Goal: Task Accomplishment & Management: Complete application form

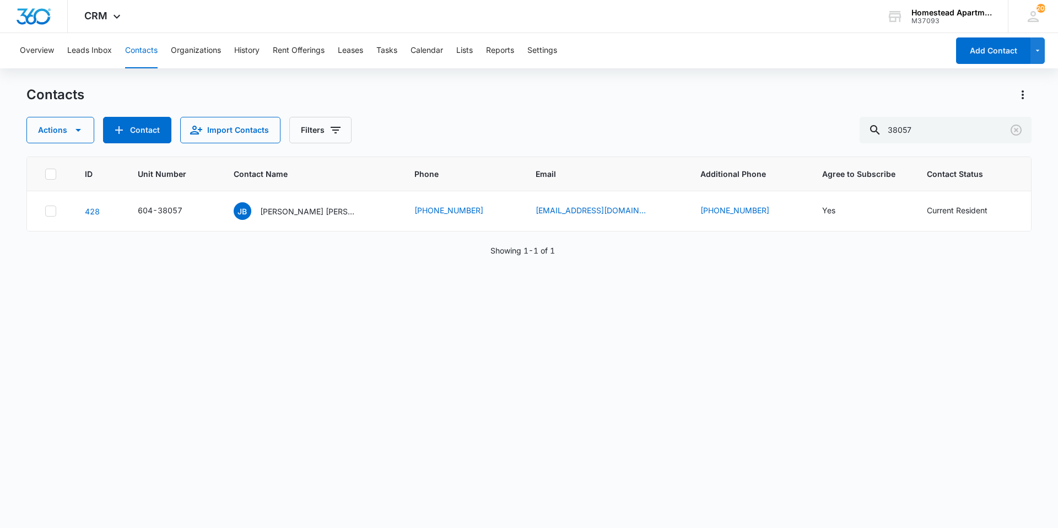
click at [145, 52] on button "Contacts" at bounding box center [141, 50] width 33 height 35
drag, startPoint x: 942, startPoint y: 134, endPoint x: 802, endPoint y: 156, distance: 141.6
click at [802, 156] on div "Contacts Actions Contact Import Contacts Filters 38057 ID Unit Number Contact N…" at bounding box center [528, 306] width 1005 height 441
type input "37101"
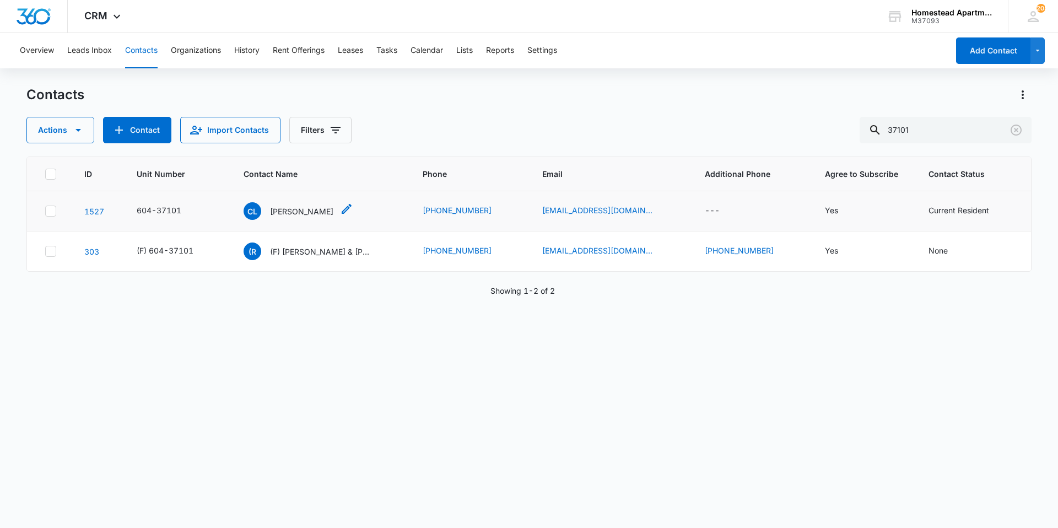
click at [293, 217] on p "[PERSON_NAME]" at bounding box center [301, 212] width 63 height 12
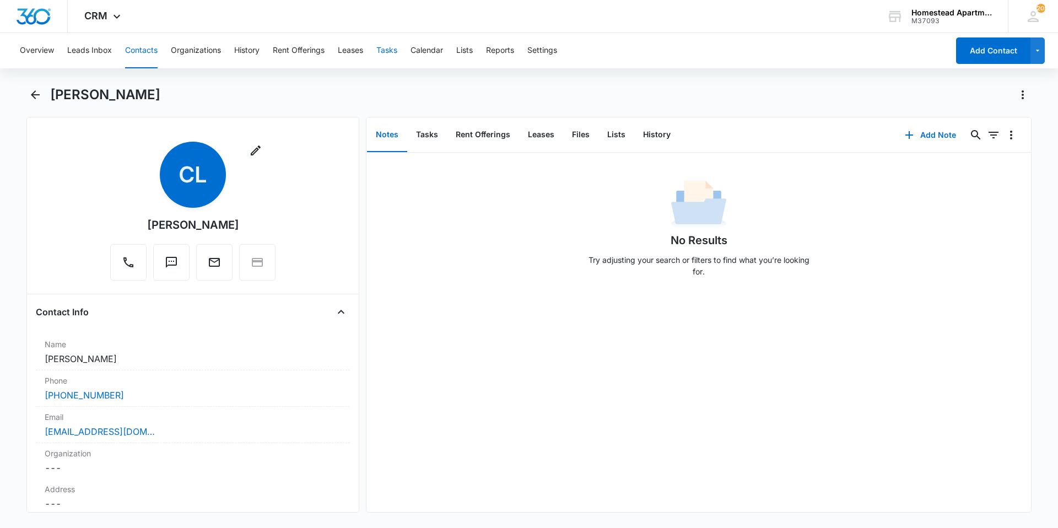
click at [390, 49] on button "Tasks" at bounding box center [386, 50] width 21 height 35
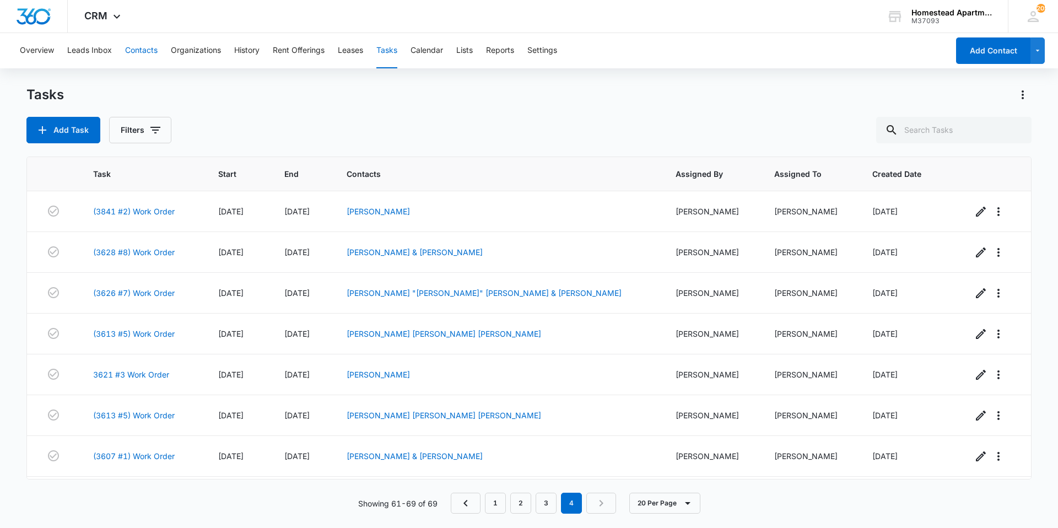
click at [136, 45] on button "Contacts" at bounding box center [141, 50] width 33 height 35
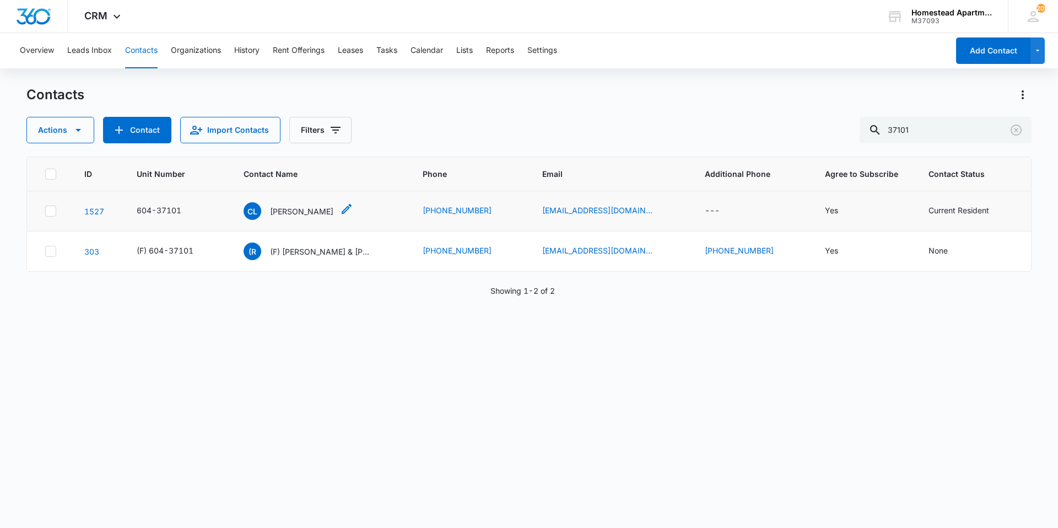
click at [287, 214] on p "[PERSON_NAME]" at bounding box center [301, 212] width 63 height 12
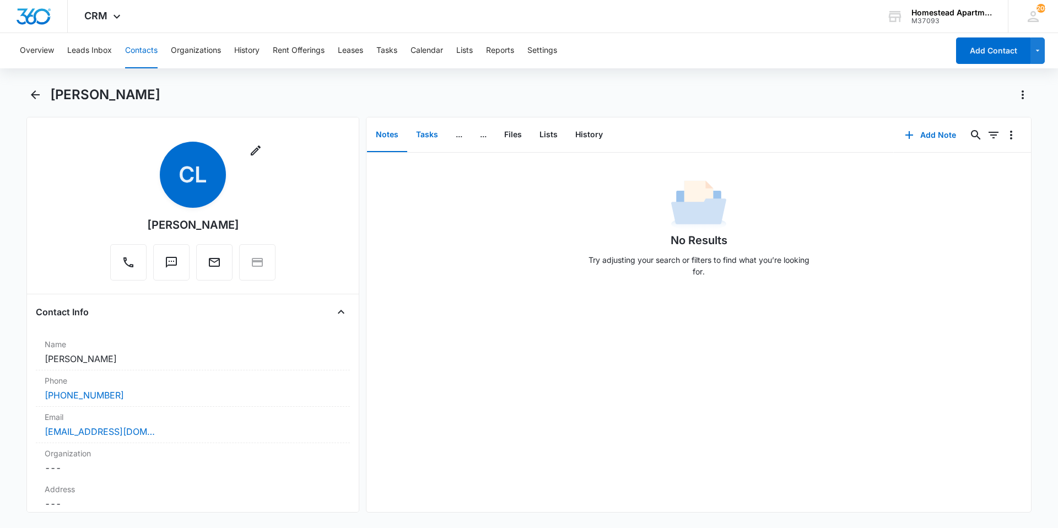
click at [425, 132] on button "Tasks" at bounding box center [427, 135] width 40 height 34
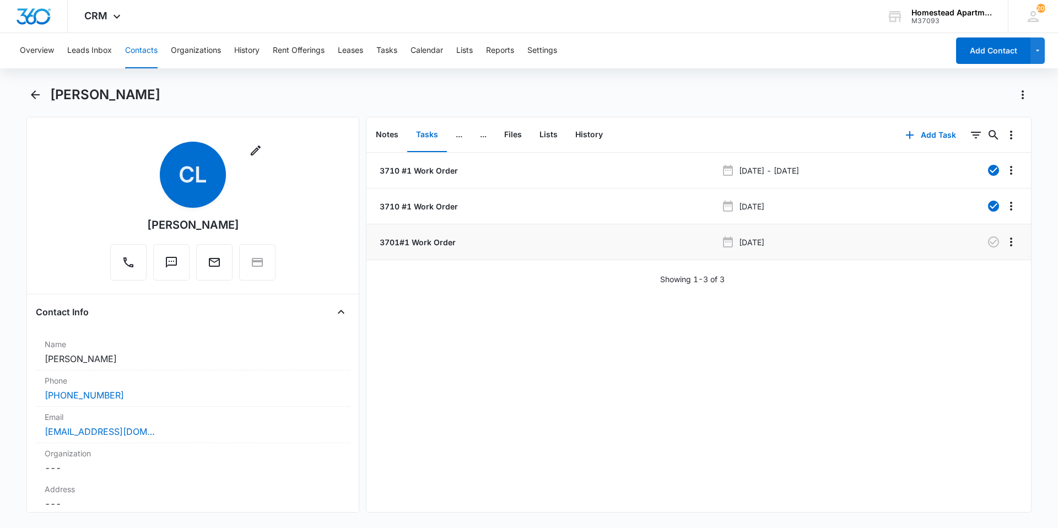
click at [417, 242] on p "3701#1 Work Order" at bounding box center [416, 242] width 78 height 12
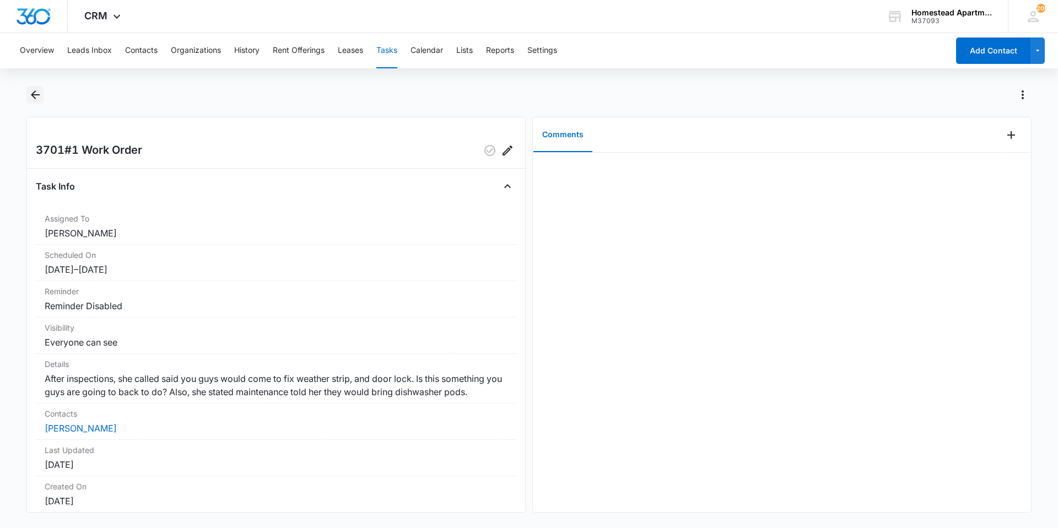
click at [31, 93] on icon "Back" at bounding box center [35, 94] width 13 height 13
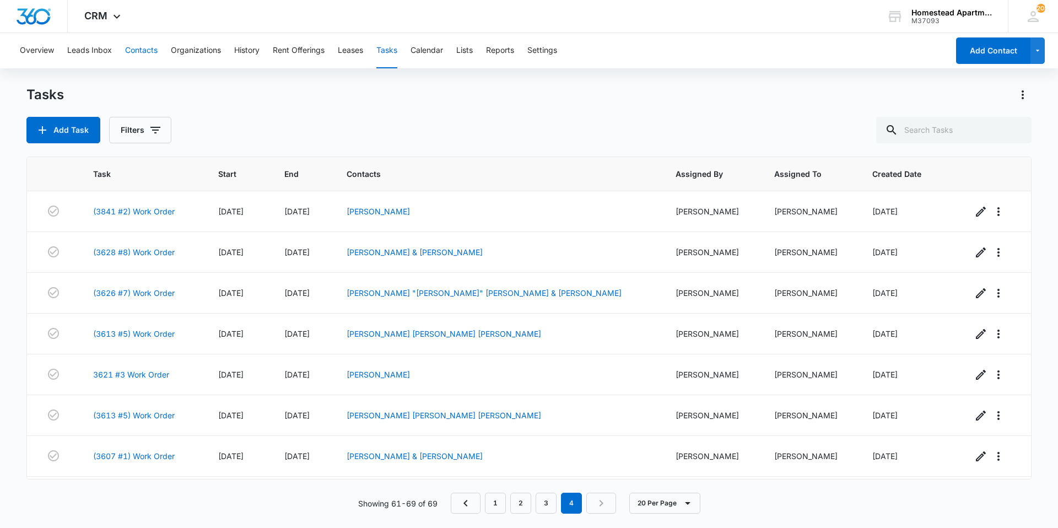
click at [150, 43] on button "Contacts" at bounding box center [141, 50] width 33 height 35
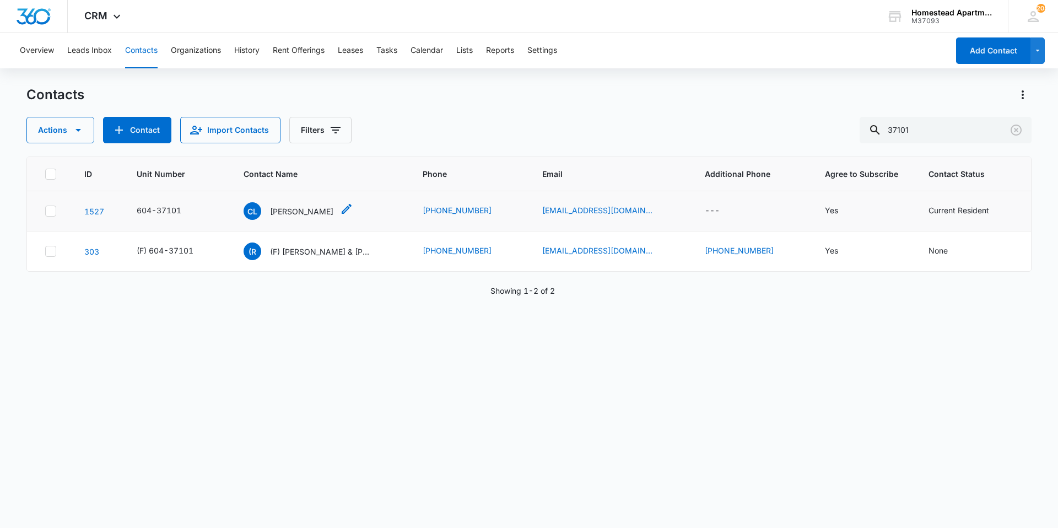
click at [310, 218] on div "CL [PERSON_NAME]" at bounding box center [289, 211] width 90 height 18
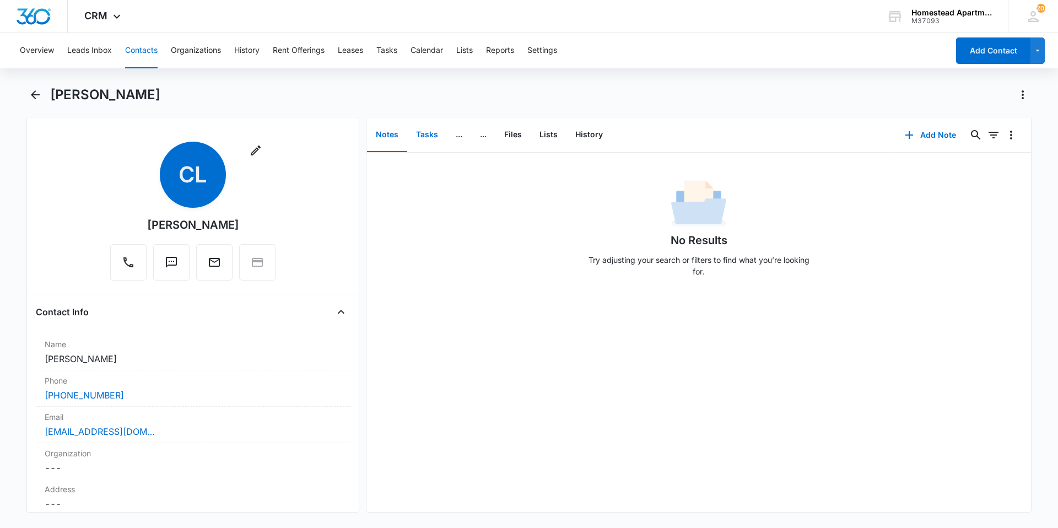
click at [430, 140] on button "Tasks" at bounding box center [427, 135] width 40 height 34
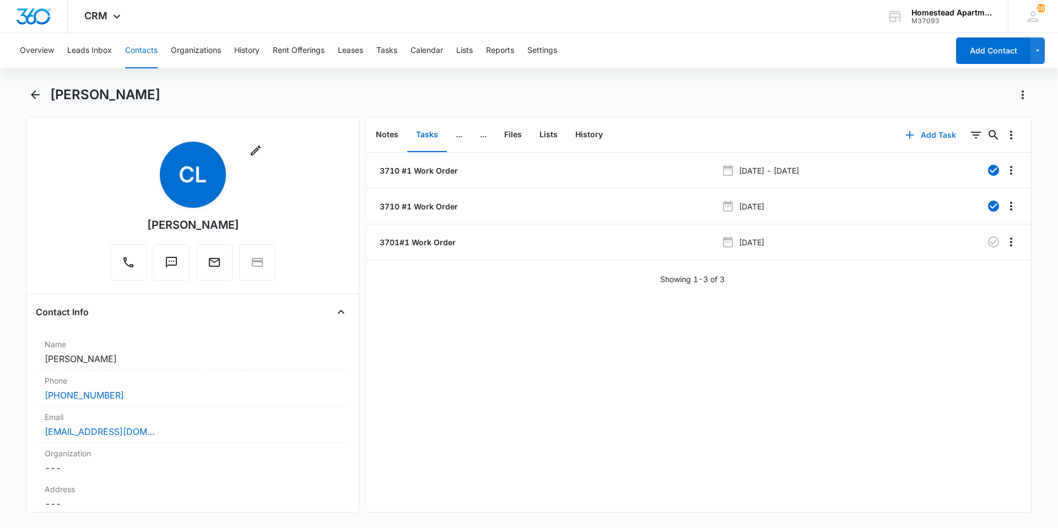
click at [912, 139] on button "Add Task" at bounding box center [930, 135] width 73 height 26
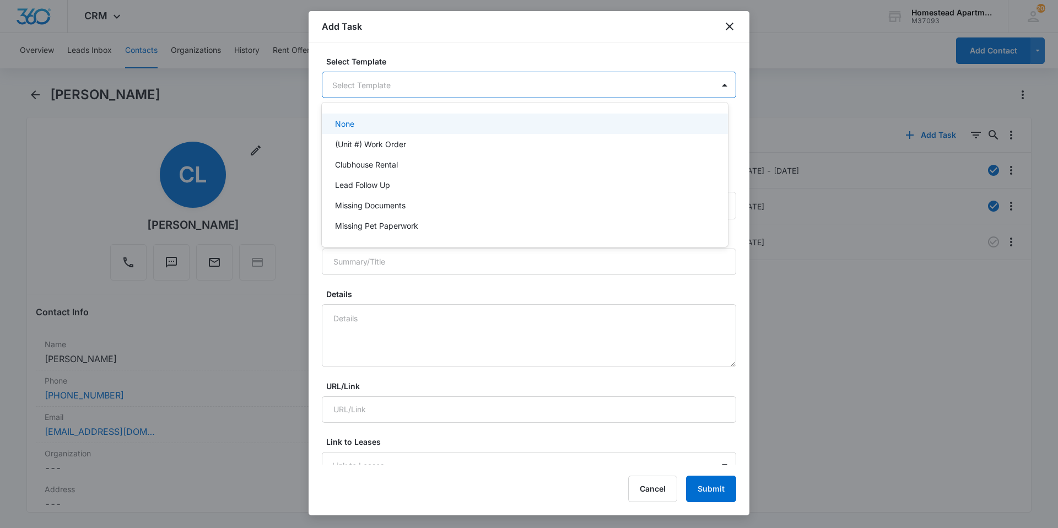
click at [418, 91] on body "CRM Apps Reputation Websites Forms CRM Email Social Content Intelligence Files …" at bounding box center [529, 264] width 1058 height 528
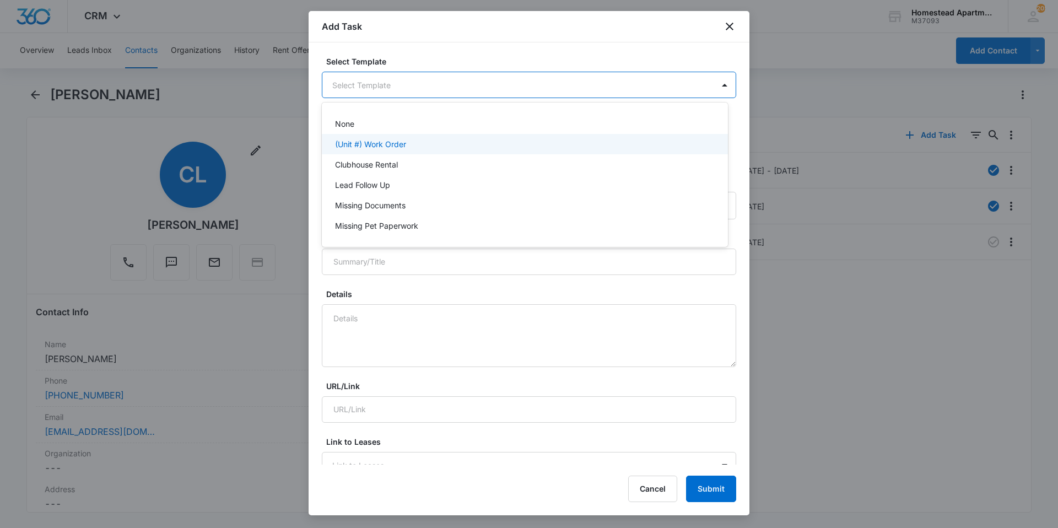
click at [384, 140] on p "(Unit #) Work Order" at bounding box center [370, 144] width 71 height 12
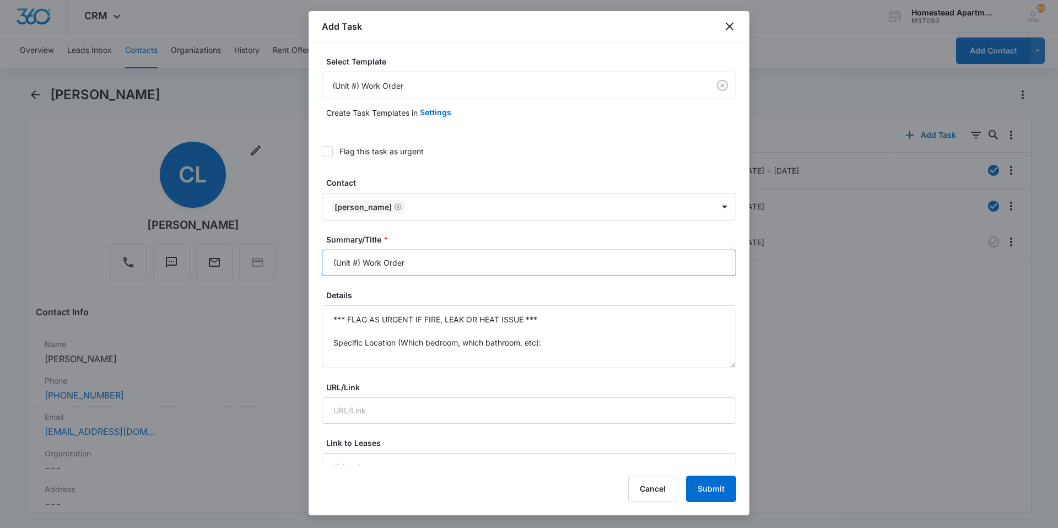
drag, startPoint x: 419, startPoint y: 266, endPoint x: 306, endPoint y: 278, distance: 114.2
click at [306, 278] on body "CRM Apps Reputation Websites Forms CRM Email Social Content Intelligence Files …" at bounding box center [529, 264] width 1058 height 528
type input "3710 #1 W/O"
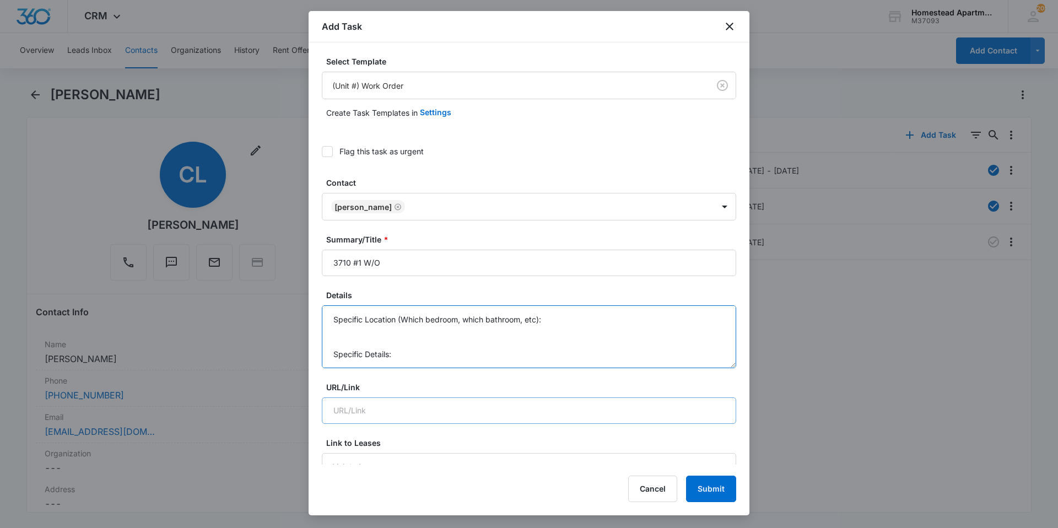
drag, startPoint x: 326, startPoint y: 317, endPoint x: 620, endPoint y: 416, distance: 309.8
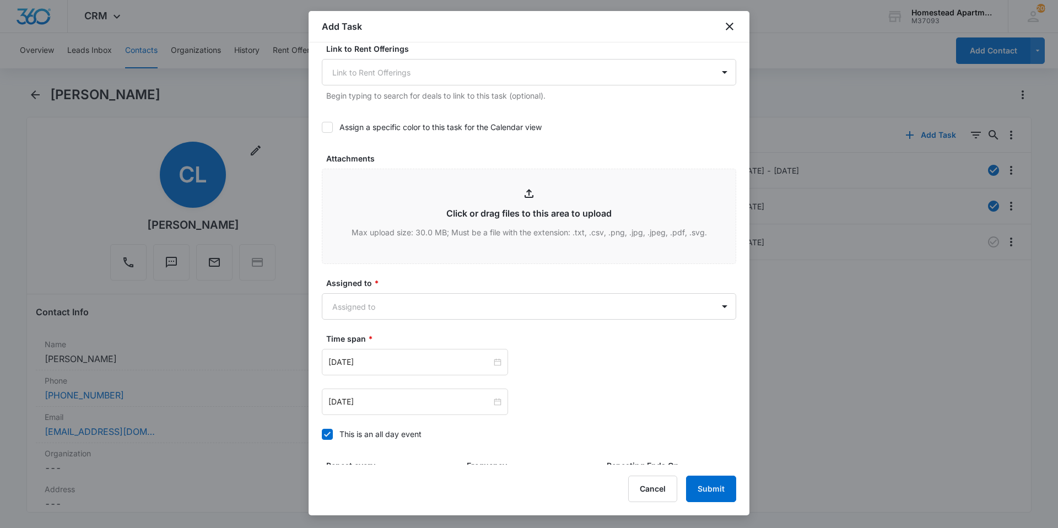
scroll to position [597, 0]
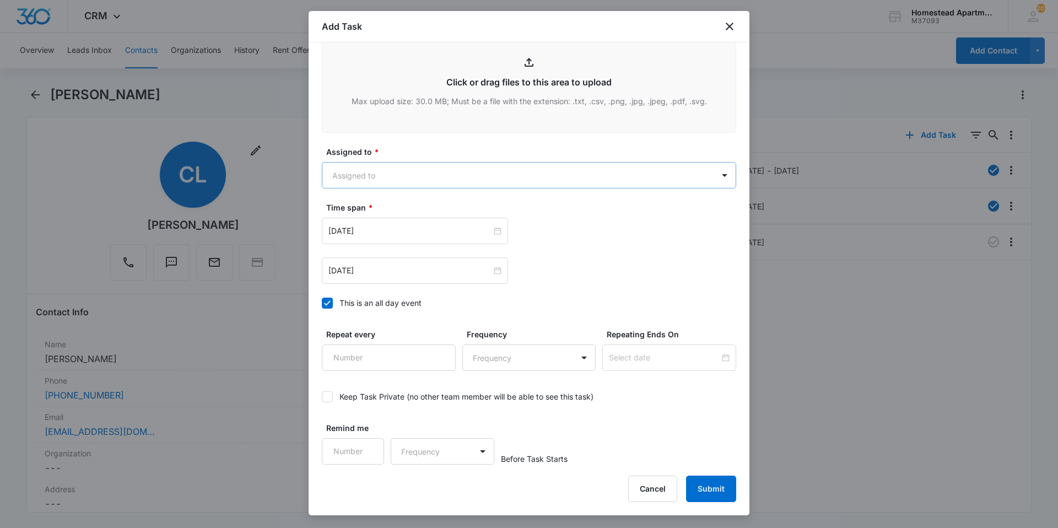
type textarea "She still needs weather stripping added to door it is leaking water."
click at [446, 177] on body "CRM Apps Reputation Websites Forms CRM Email Social Content Intelligence Files …" at bounding box center [529, 264] width 1058 height 528
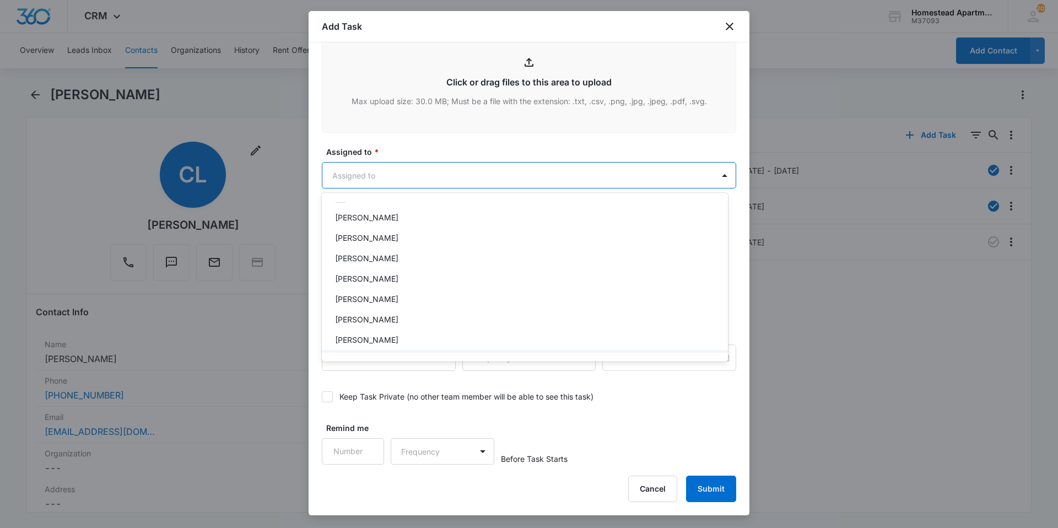
scroll to position [14, 0]
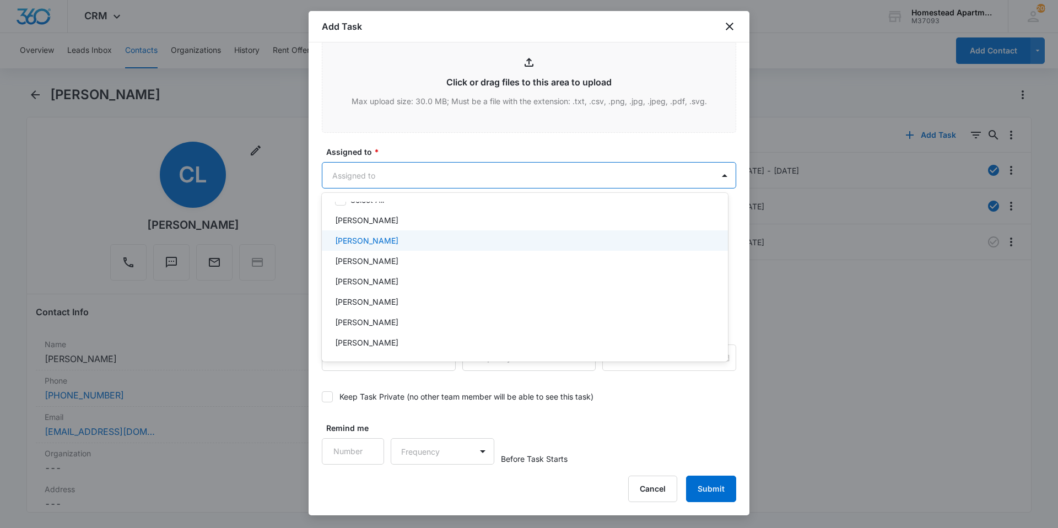
click at [396, 237] on div "[PERSON_NAME]" at bounding box center [523, 241] width 377 height 12
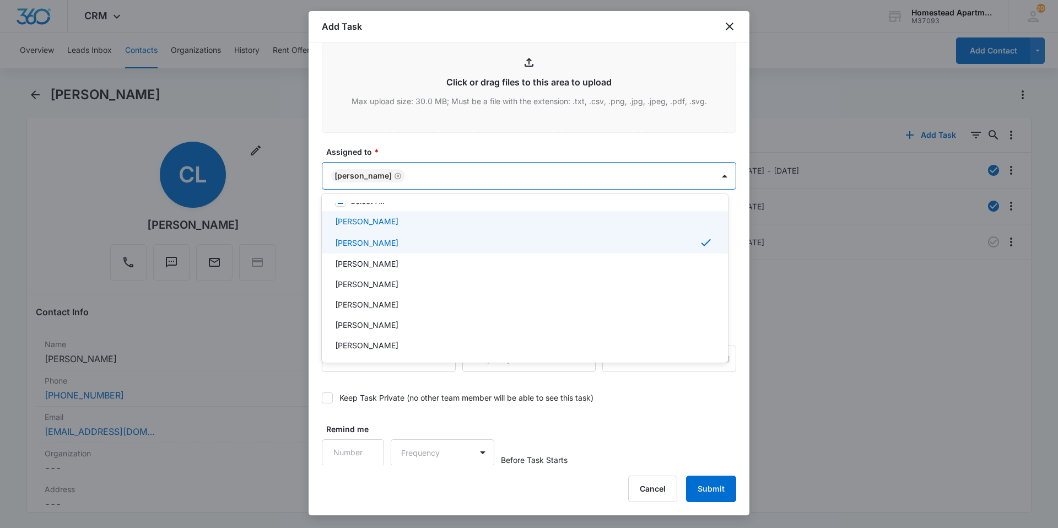
click at [451, 149] on div at bounding box center [529, 264] width 1058 height 528
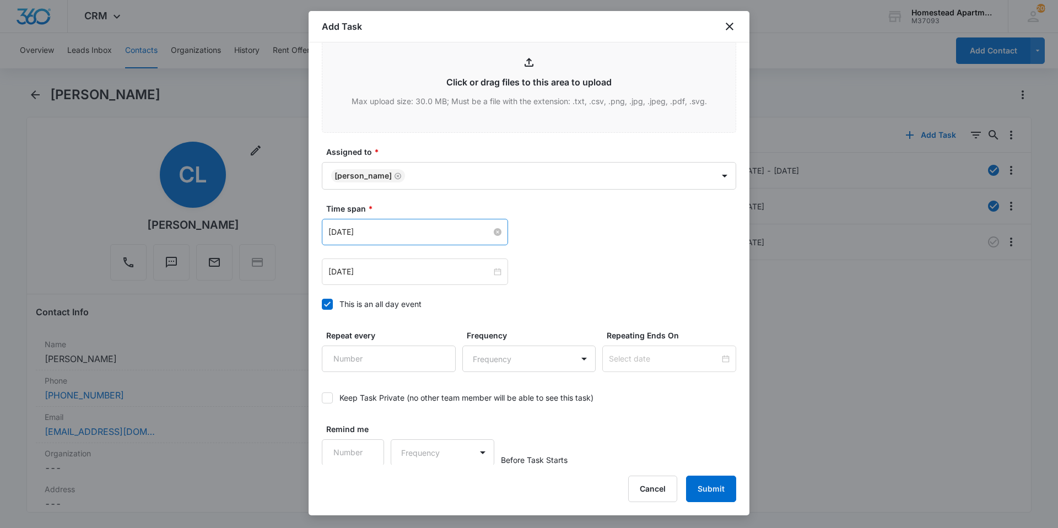
click at [418, 227] on input "[DATE]" at bounding box center [409, 232] width 163 height 12
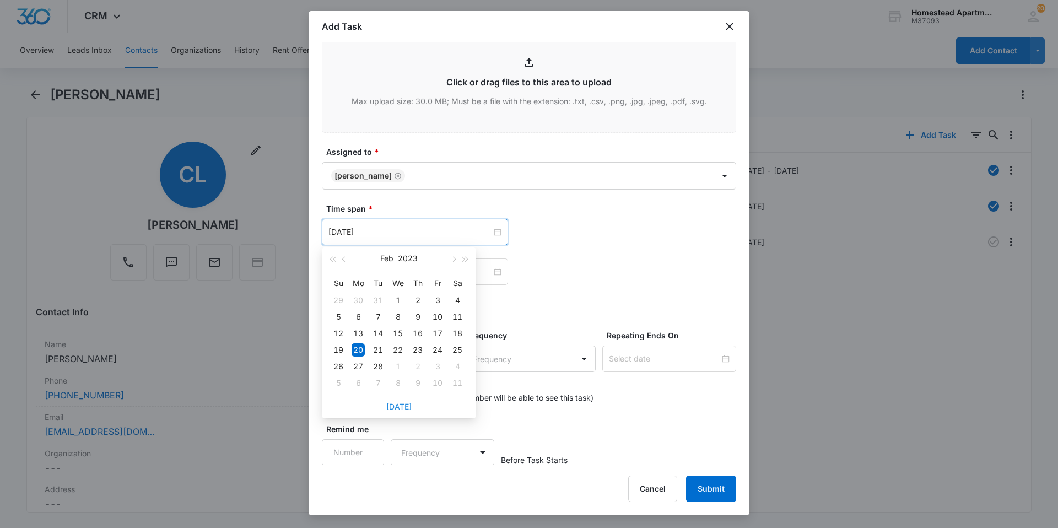
click at [403, 407] on link "[DATE]" at bounding box center [398, 406] width 25 height 9
type input "[DATE]"
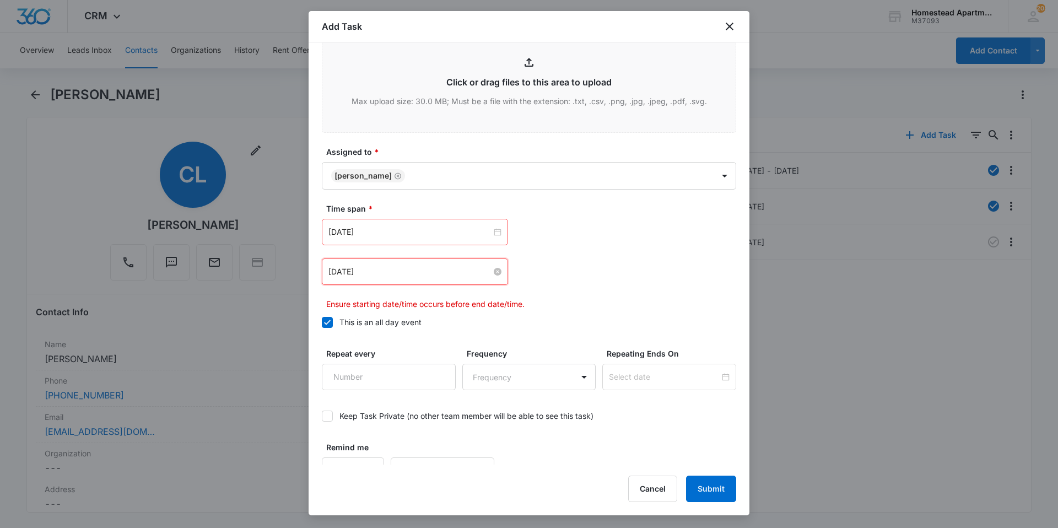
click at [384, 266] on input "[DATE]" at bounding box center [409, 272] width 163 height 12
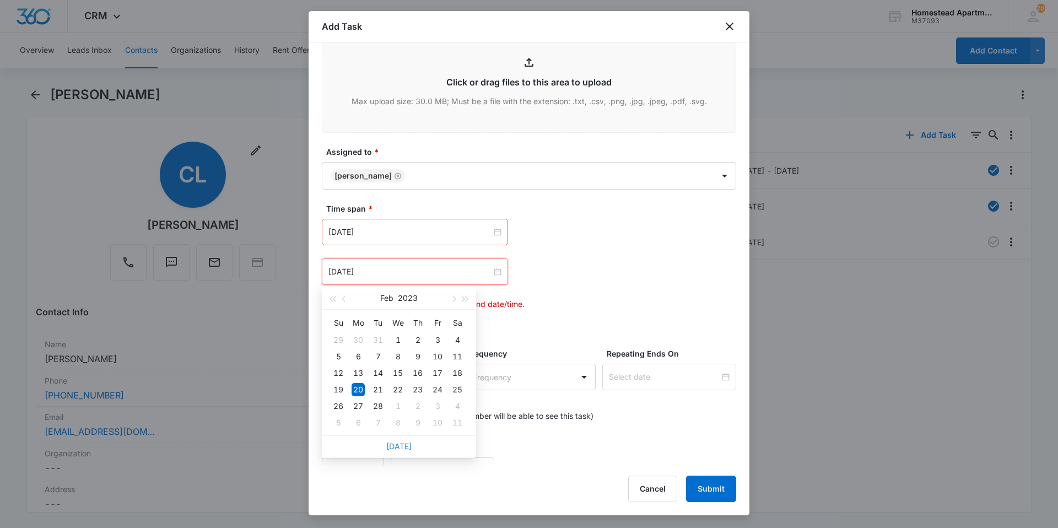
click at [400, 449] on link "[DATE]" at bounding box center [398, 445] width 25 height 9
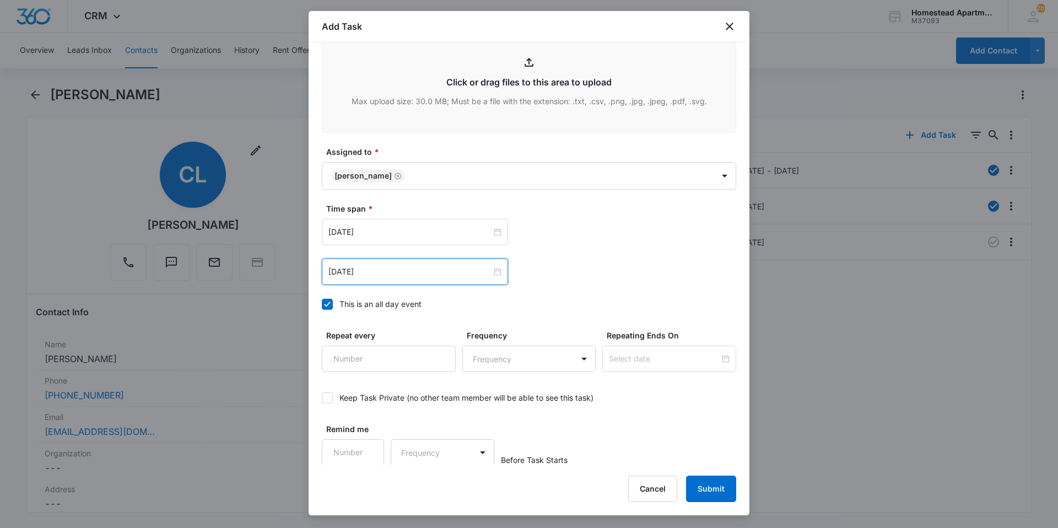
click at [392, 262] on div "[DATE]" at bounding box center [415, 271] width 186 height 26
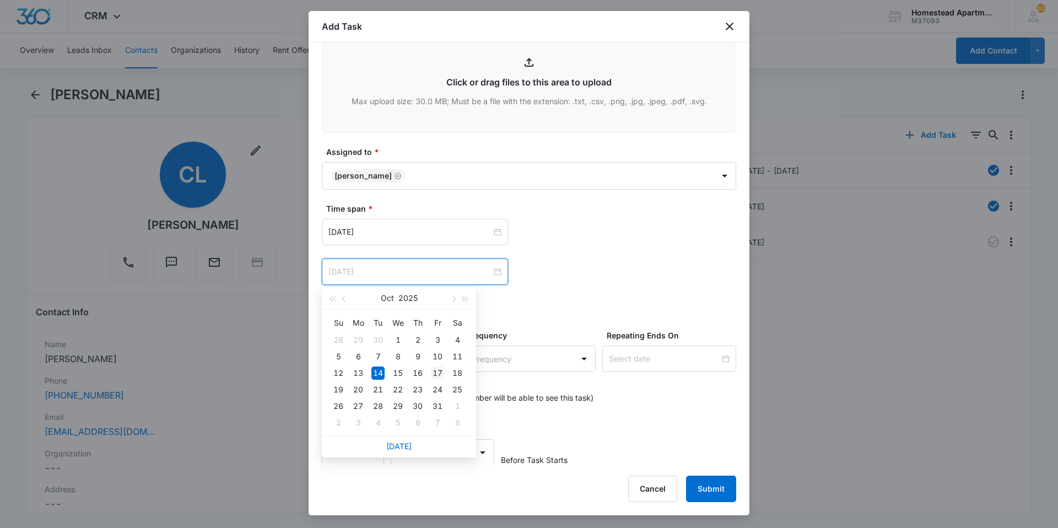
type input "[DATE]"
click at [434, 371] on div "17" at bounding box center [437, 372] width 13 height 13
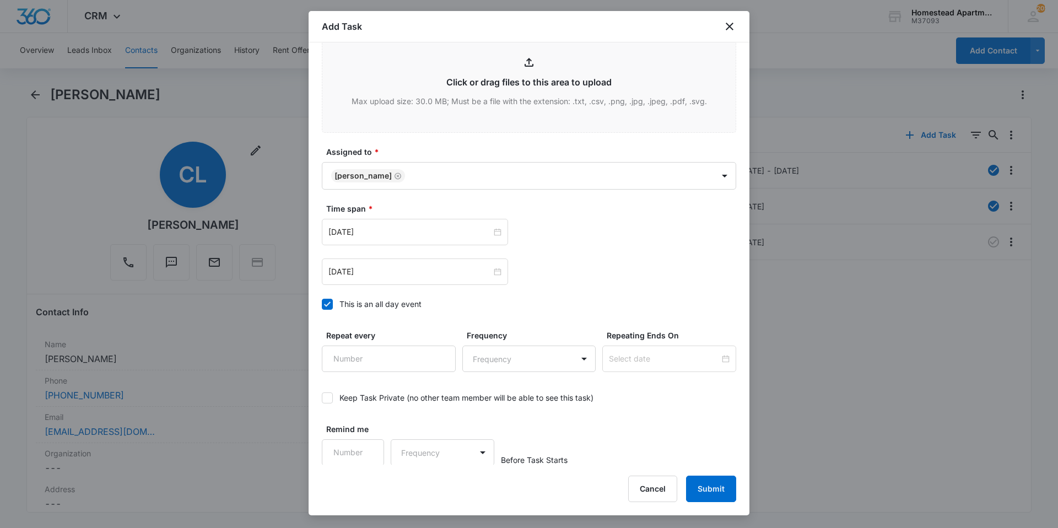
click at [710, 255] on div "[DATE] [DATE] Su Mo Tu We Th Fr Sa 28 29 30 1 2 3 4 5 6 7 8 9 10 11 12 13 14 15…" at bounding box center [529, 252] width 414 height 66
click at [711, 485] on button "Submit" at bounding box center [711, 489] width 50 height 26
